Goal: Complete application form

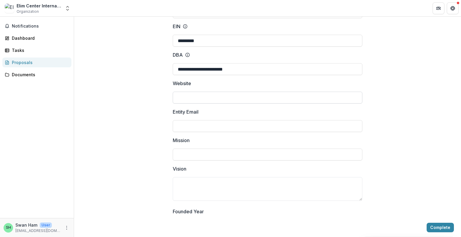
scroll to position [56, 0]
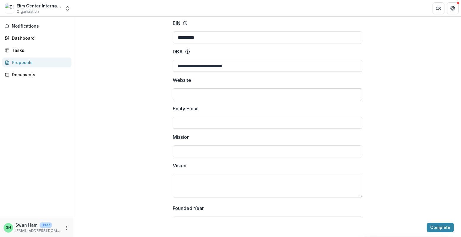
click at [246, 100] on input "Website" at bounding box center [268, 94] width 190 height 12
type input "*"
type input "**********"
click at [242, 129] on input "Entity Email" at bounding box center [268, 123] width 190 height 12
type input "**********"
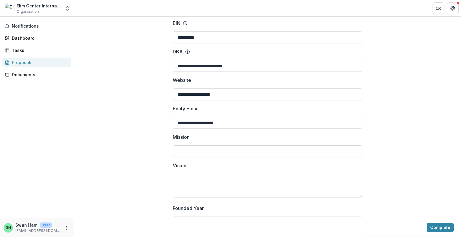
click at [236, 157] on input "Mission" at bounding box center [268, 151] width 190 height 12
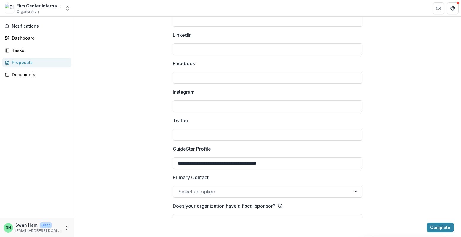
scroll to position [802, 0]
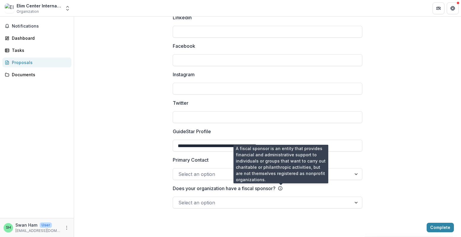
type input "**********"
click at [280, 188] on icon at bounding box center [280, 188] width 5 height 5
click at [180, 199] on input "Does your organization have a fiscal sponsor?" at bounding box center [178, 202] width 1 height 7
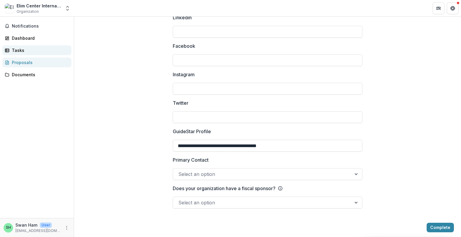
click at [28, 50] on div "Tasks" at bounding box center [39, 50] width 55 height 6
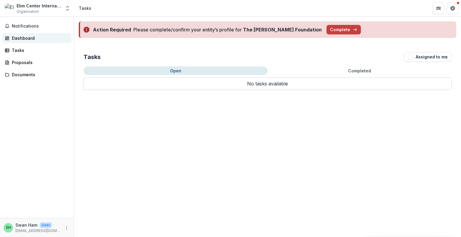
click at [34, 39] on div "Dashboard" at bounding box center [39, 38] width 55 height 6
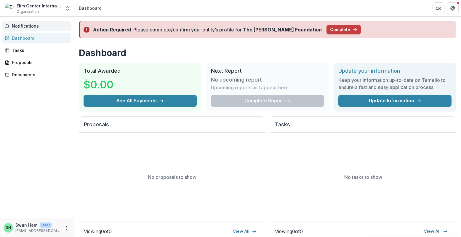
click at [37, 30] on button "Notifications" at bounding box center [36, 25] width 69 height 9
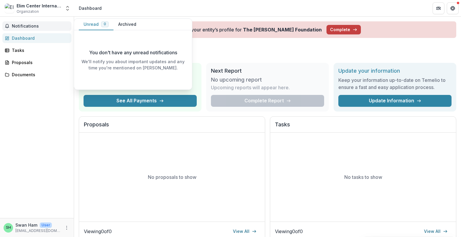
click at [40, 26] on span "Notifications" at bounding box center [40, 26] width 57 height 5
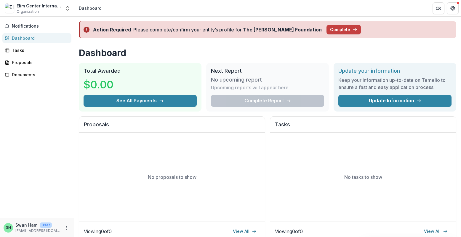
click at [22, 227] on p "Swan Ham" at bounding box center [26, 225] width 22 height 6
click at [67, 227] on icon "More" at bounding box center [66, 227] width 5 height 5
click at [88, 215] on link "Settings" at bounding box center [105, 215] width 63 height 10
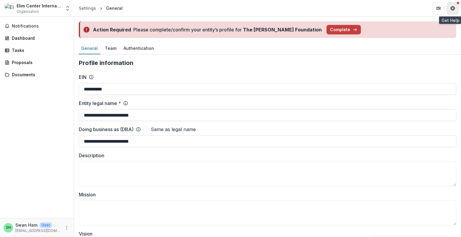
click at [450, 7] on button "Get Help" at bounding box center [453, 8] width 12 height 12
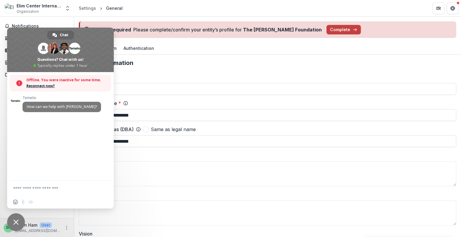
click at [15, 223] on span "Close chat" at bounding box center [15, 221] width 5 height 5
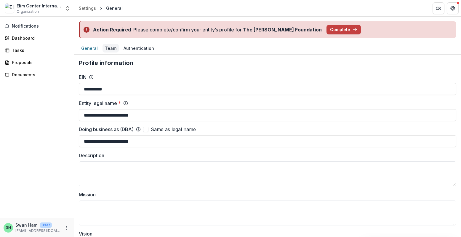
click at [111, 47] on div "Team" at bounding box center [110, 48] width 16 height 9
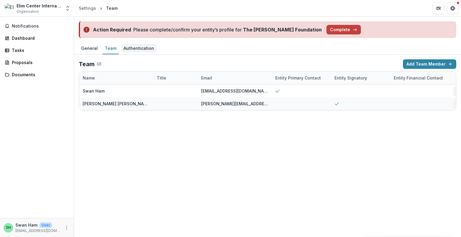
click at [140, 47] on div "Authentication" at bounding box center [138, 48] width 35 height 9
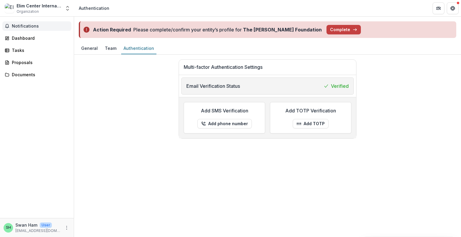
click at [10, 23] on button "Notifications" at bounding box center [36, 25] width 69 height 9
click at [35, 36] on div "Dashboard" at bounding box center [39, 38] width 55 height 6
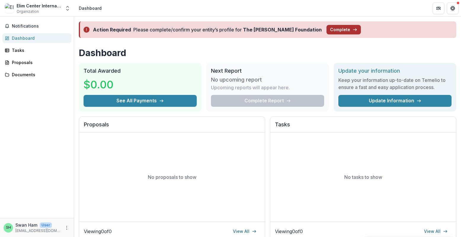
click at [326, 26] on button "Complete" at bounding box center [343, 29] width 34 height 9
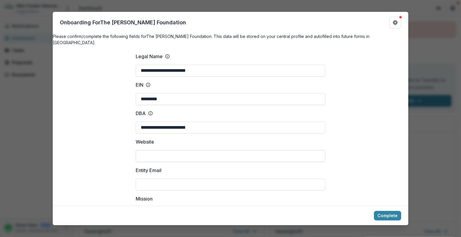
click at [244, 158] on input "Website" at bounding box center [231, 156] width 190 height 12
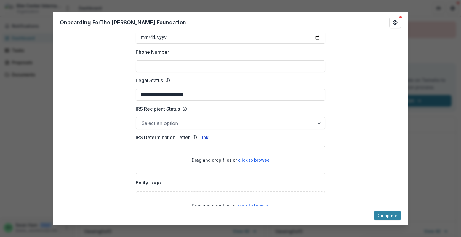
scroll to position [249, 0]
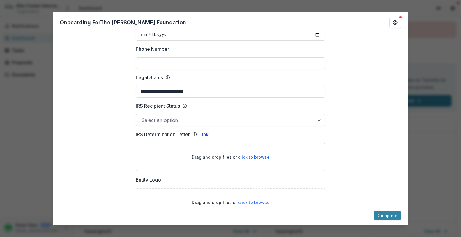
click at [243, 122] on div at bounding box center [225, 120] width 168 height 8
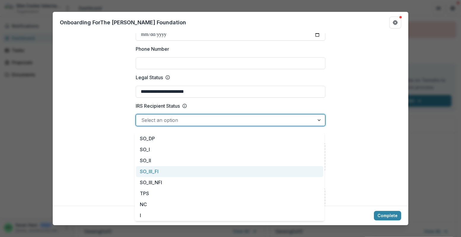
scroll to position [0, 0]
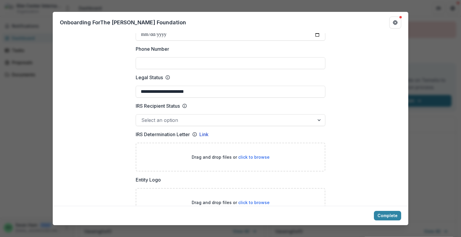
click at [425, 85] on div "**********" at bounding box center [230, 118] width 461 height 237
